Goal: Information Seeking & Learning: Learn about a topic

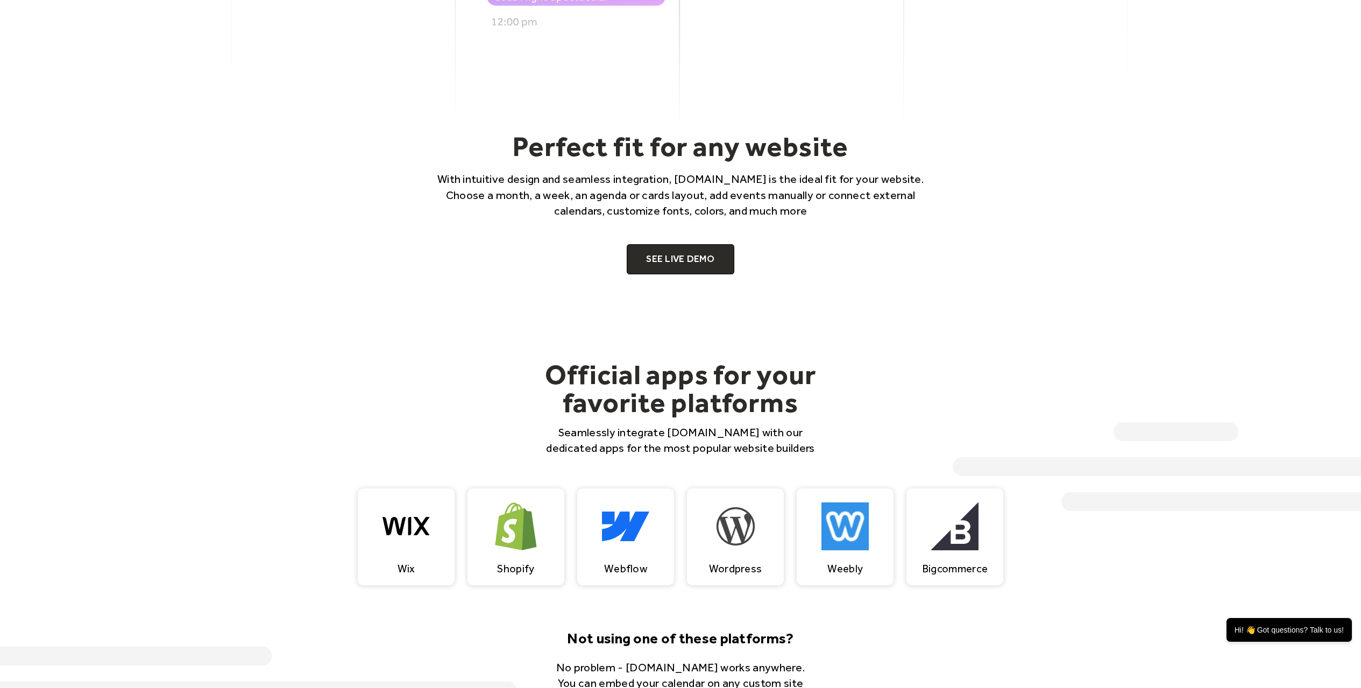
scroll to position [736, 0]
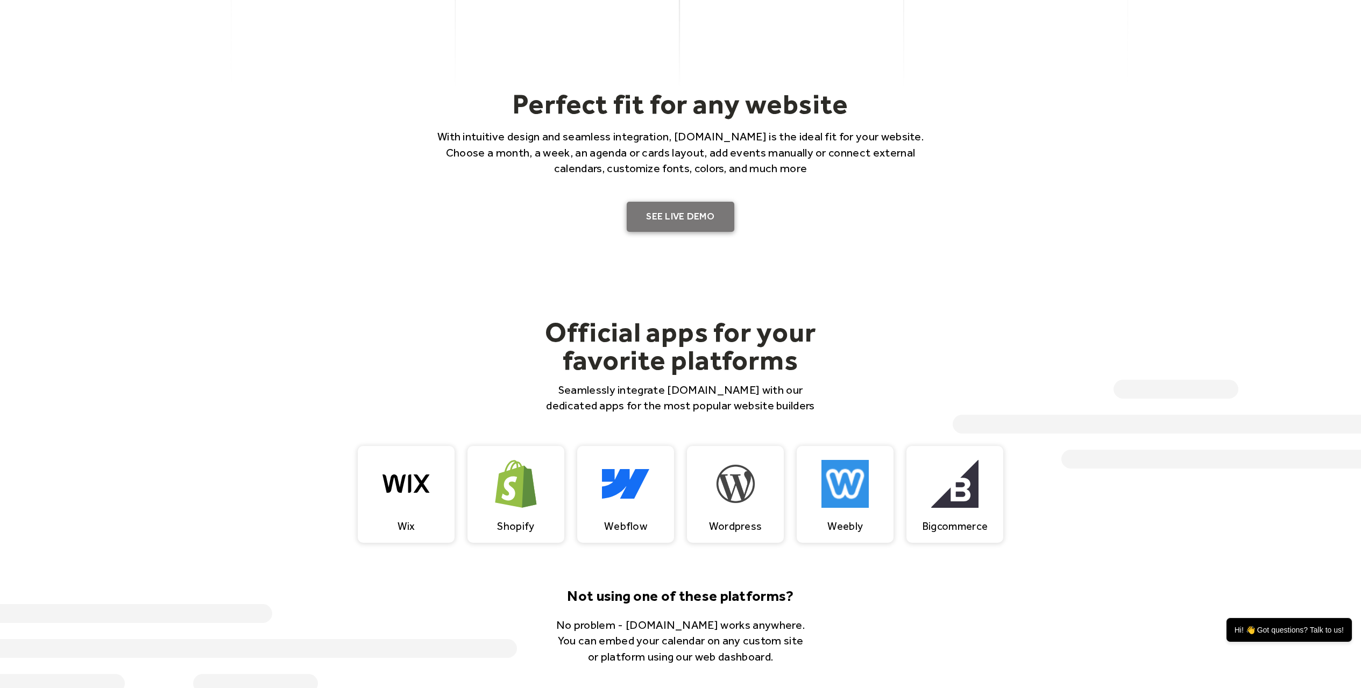
click at [685, 211] on link "SEE LIVE DEMO" at bounding box center [680, 217] width 108 height 30
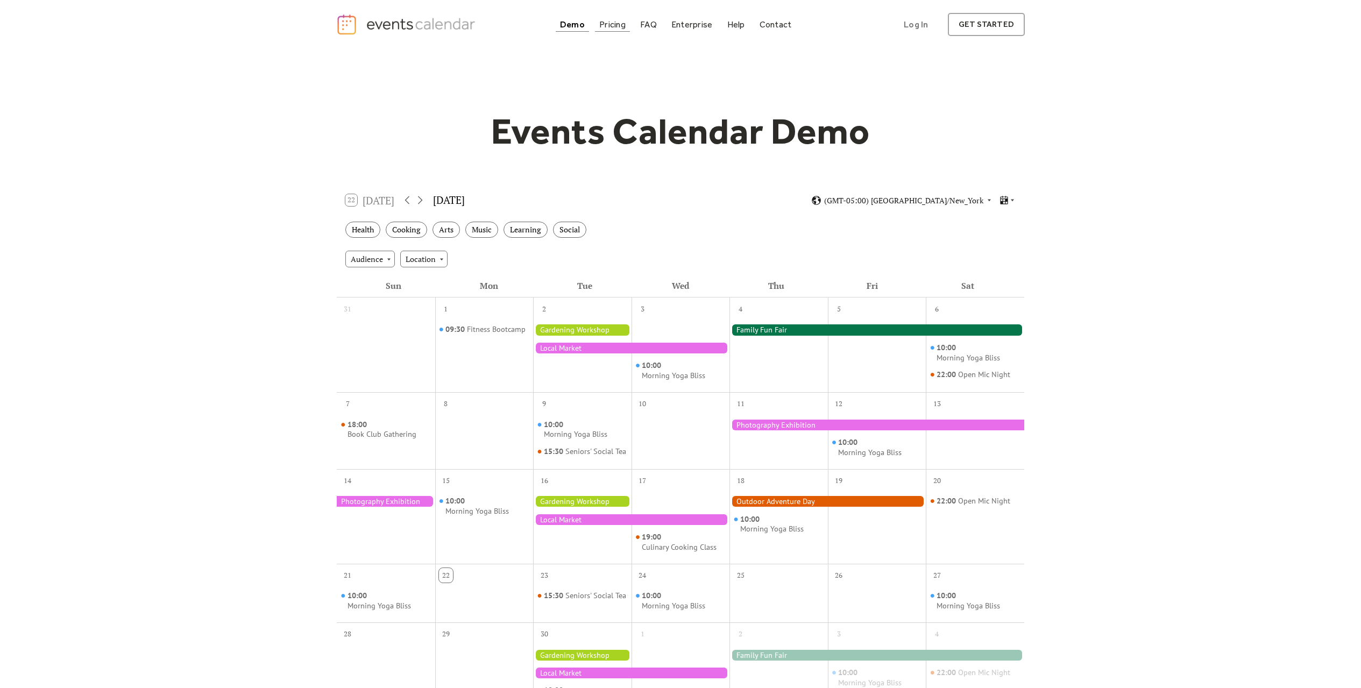
click at [611, 24] on div "Pricing" at bounding box center [612, 25] width 26 height 6
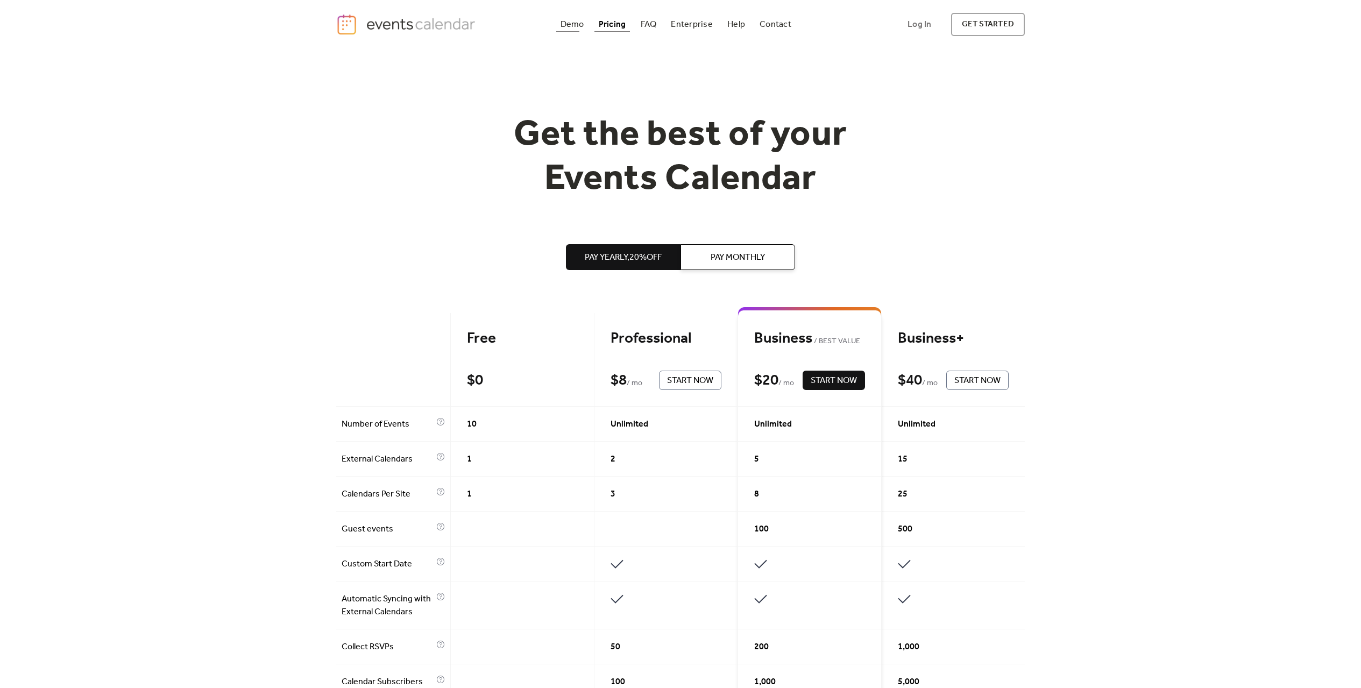
click at [573, 27] on div "Demo" at bounding box center [572, 25] width 24 height 6
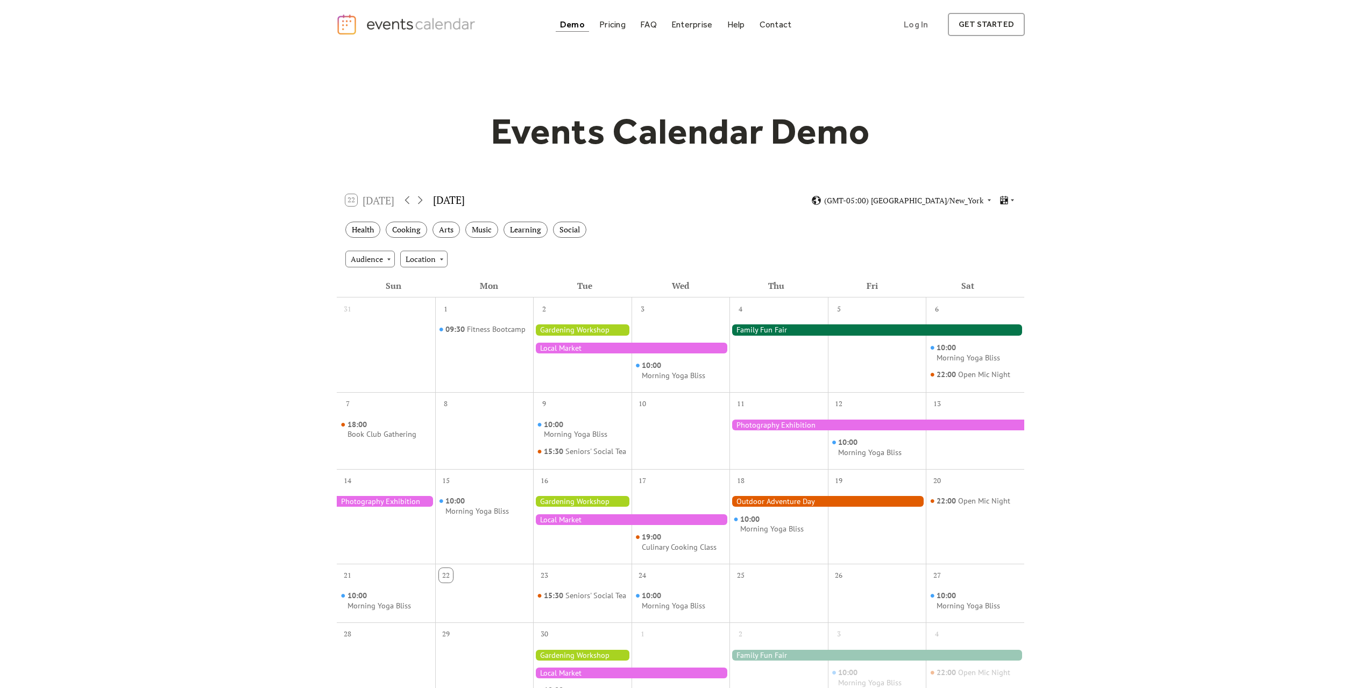
click at [765, 331] on div at bounding box center [876, 329] width 295 height 11
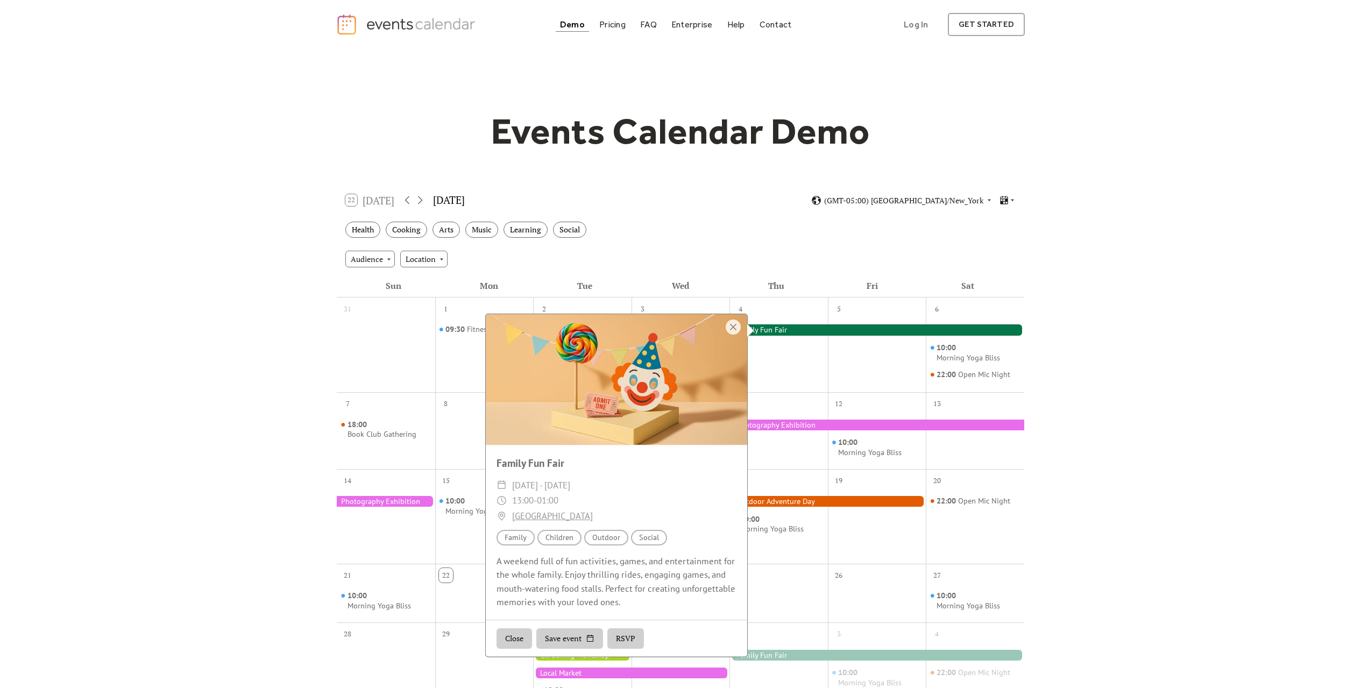
click at [768, 331] on div at bounding box center [876, 329] width 295 height 11
click at [1198, 379] on div "Events Calendar Demo Loading the Events Calendar..." at bounding box center [680, 472] width 1361 height 847
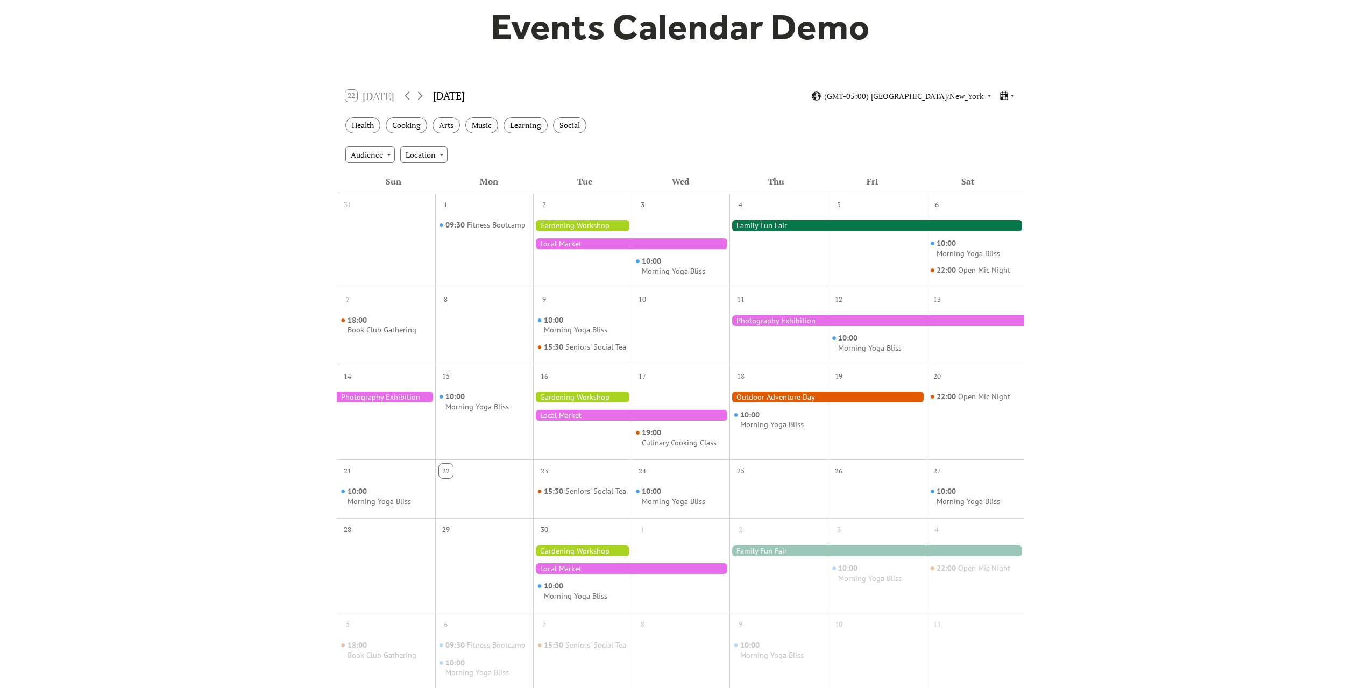
scroll to position [2, 0]
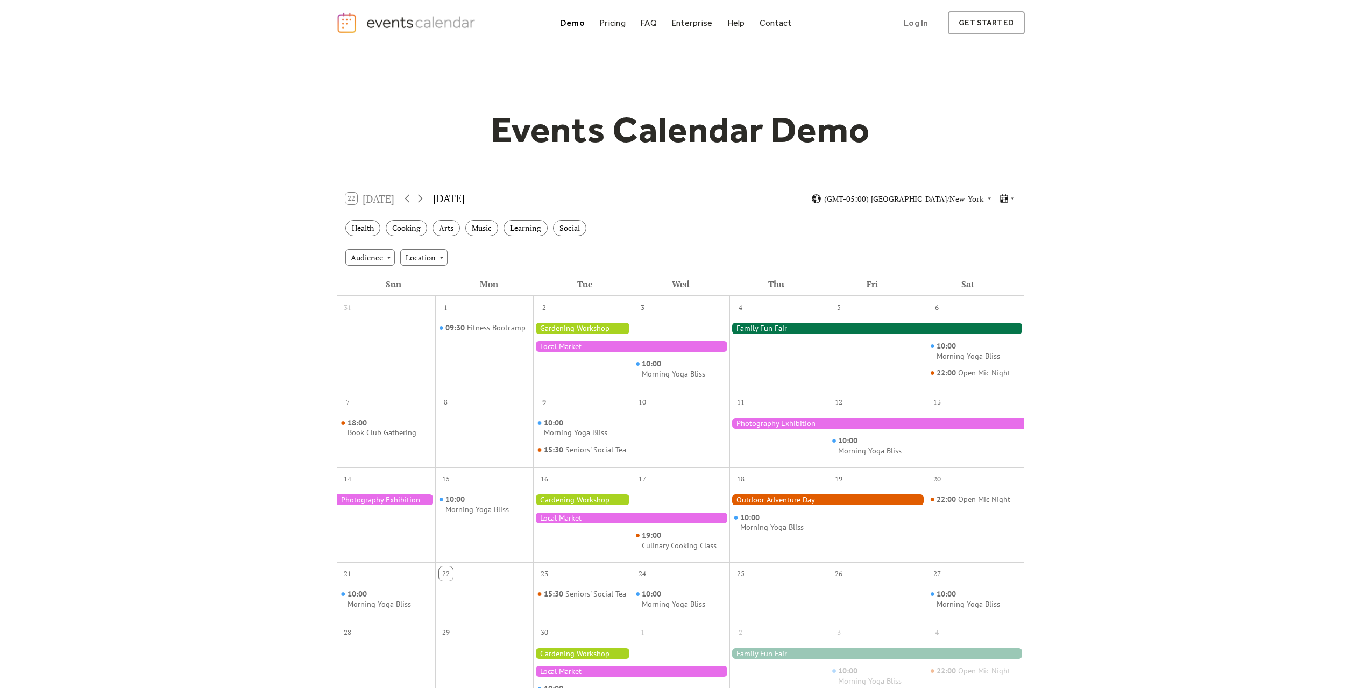
click at [729, 211] on div "22 [DATE] [DATE] (GMT-05:00) [GEOGRAPHIC_DATA]/New_York" at bounding box center [680, 198] width 687 height 29
